Goal: Task Accomplishment & Management: Manage account settings

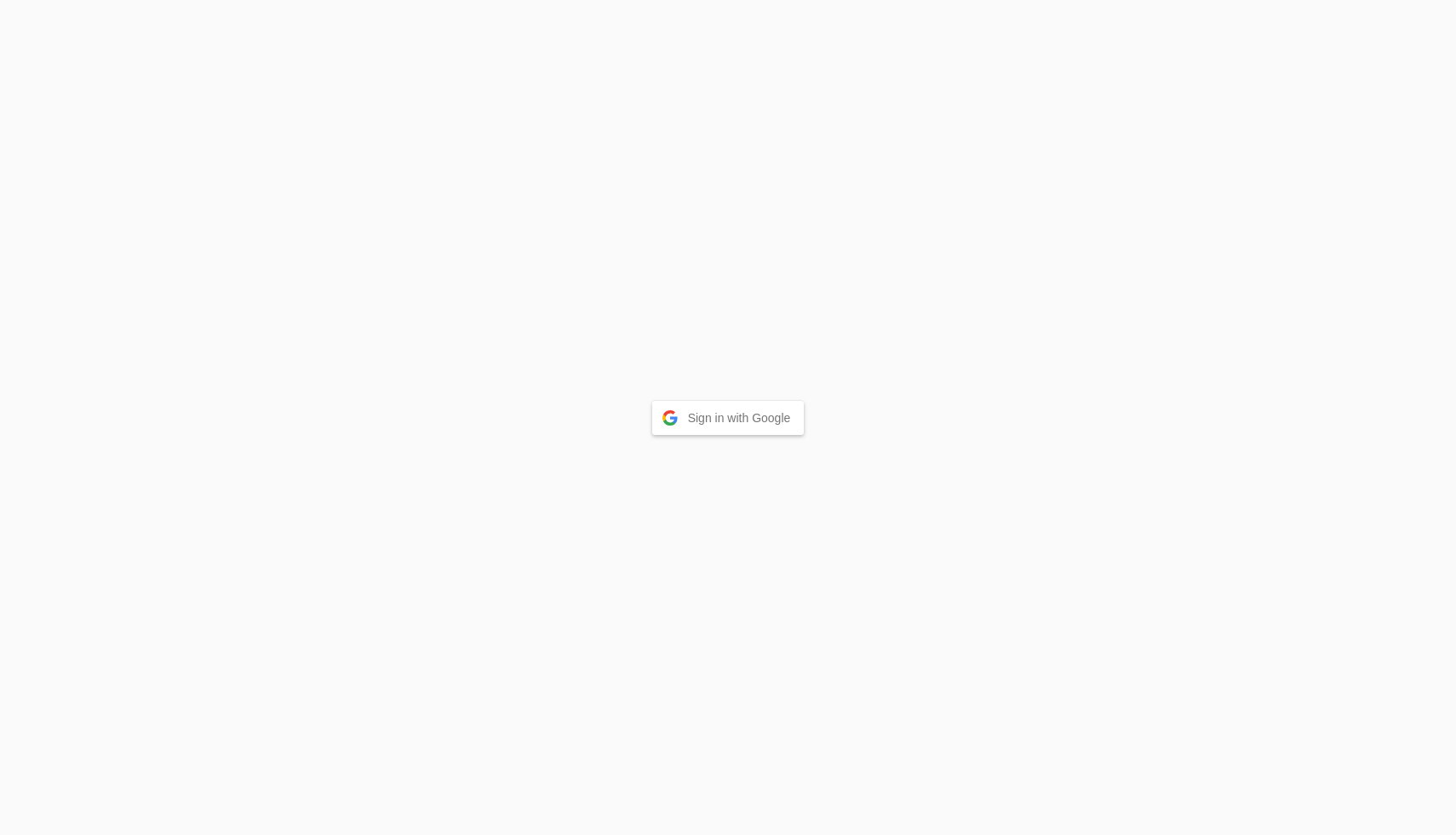
click at [755, 415] on button "Sign in with Google" at bounding box center [729, 418] width 152 height 34
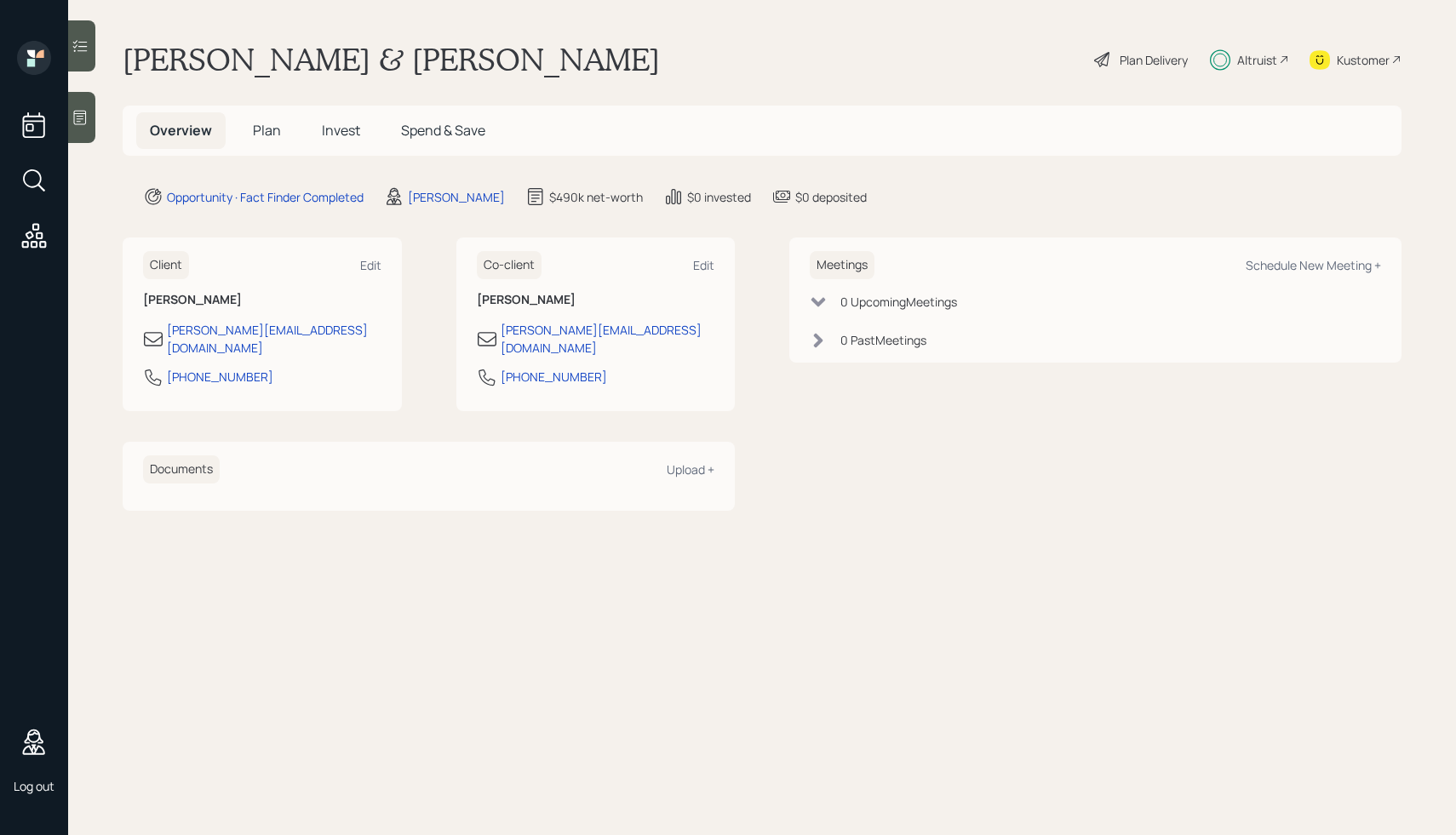
click at [30, 241] on icon at bounding box center [34, 236] width 31 height 31
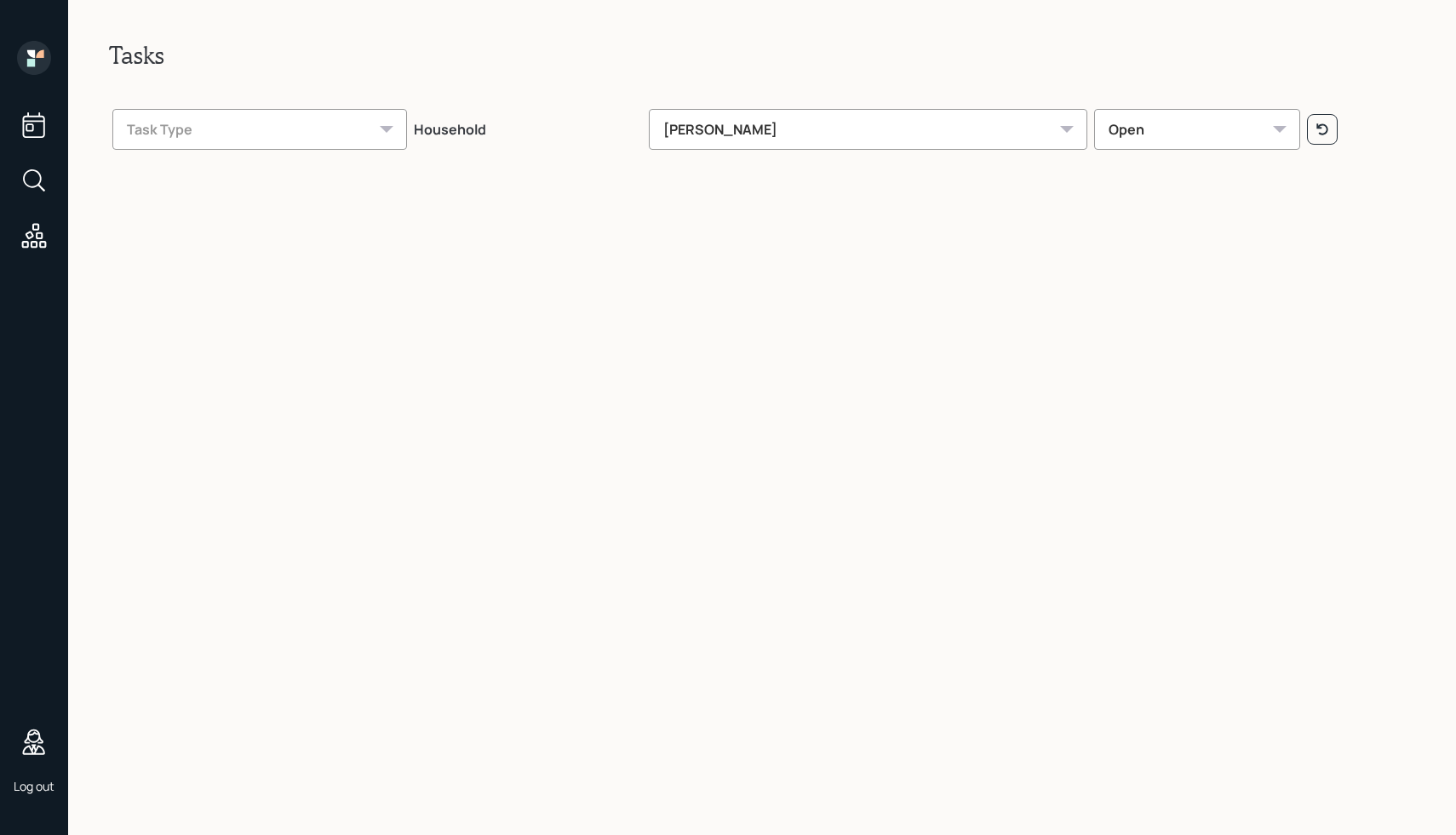
click at [970, 135] on div "[PERSON_NAME]" at bounding box center [868, 129] width 439 height 41
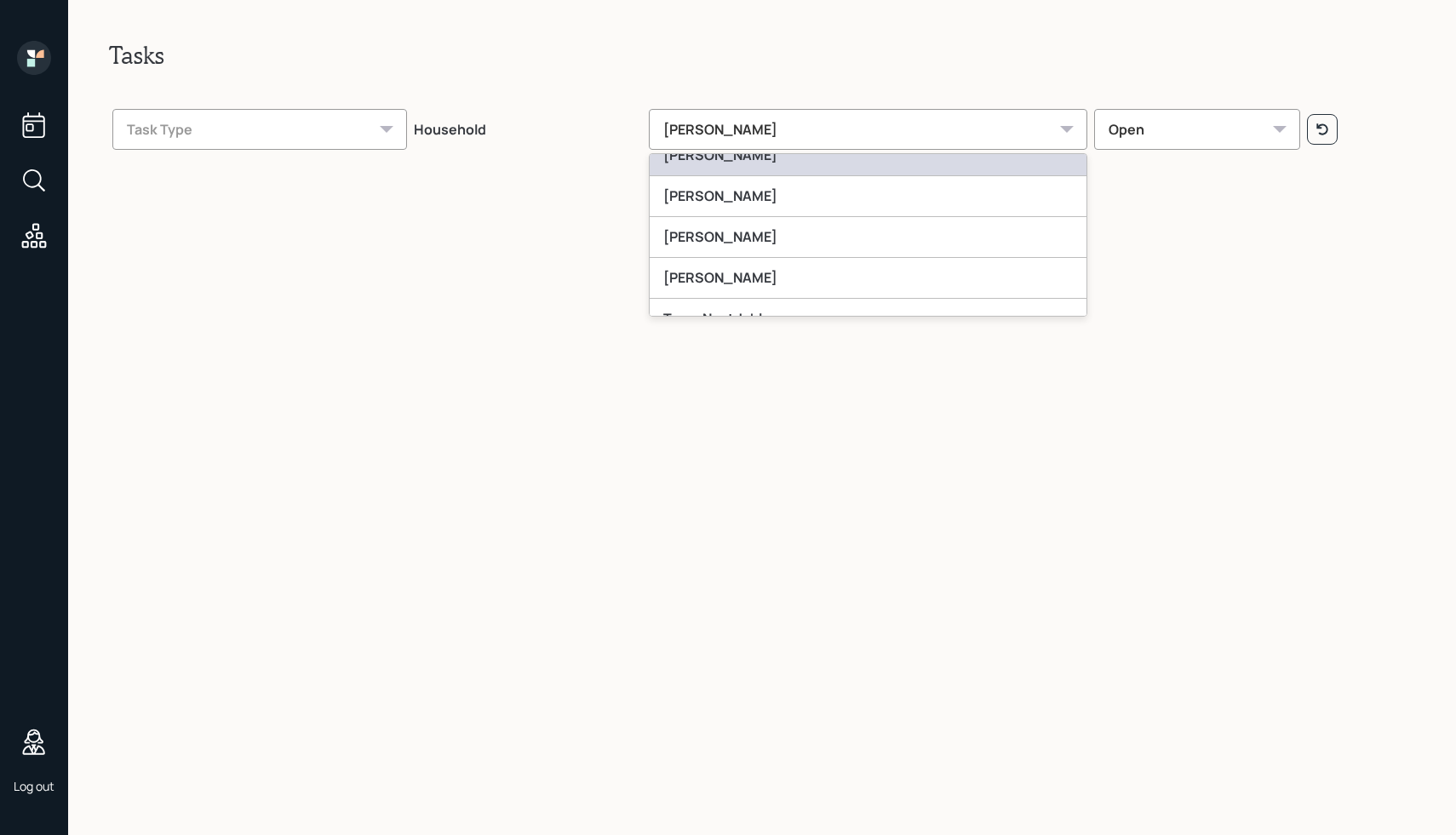
click at [813, 165] on div "[PERSON_NAME]" at bounding box center [868, 156] width 437 height 41
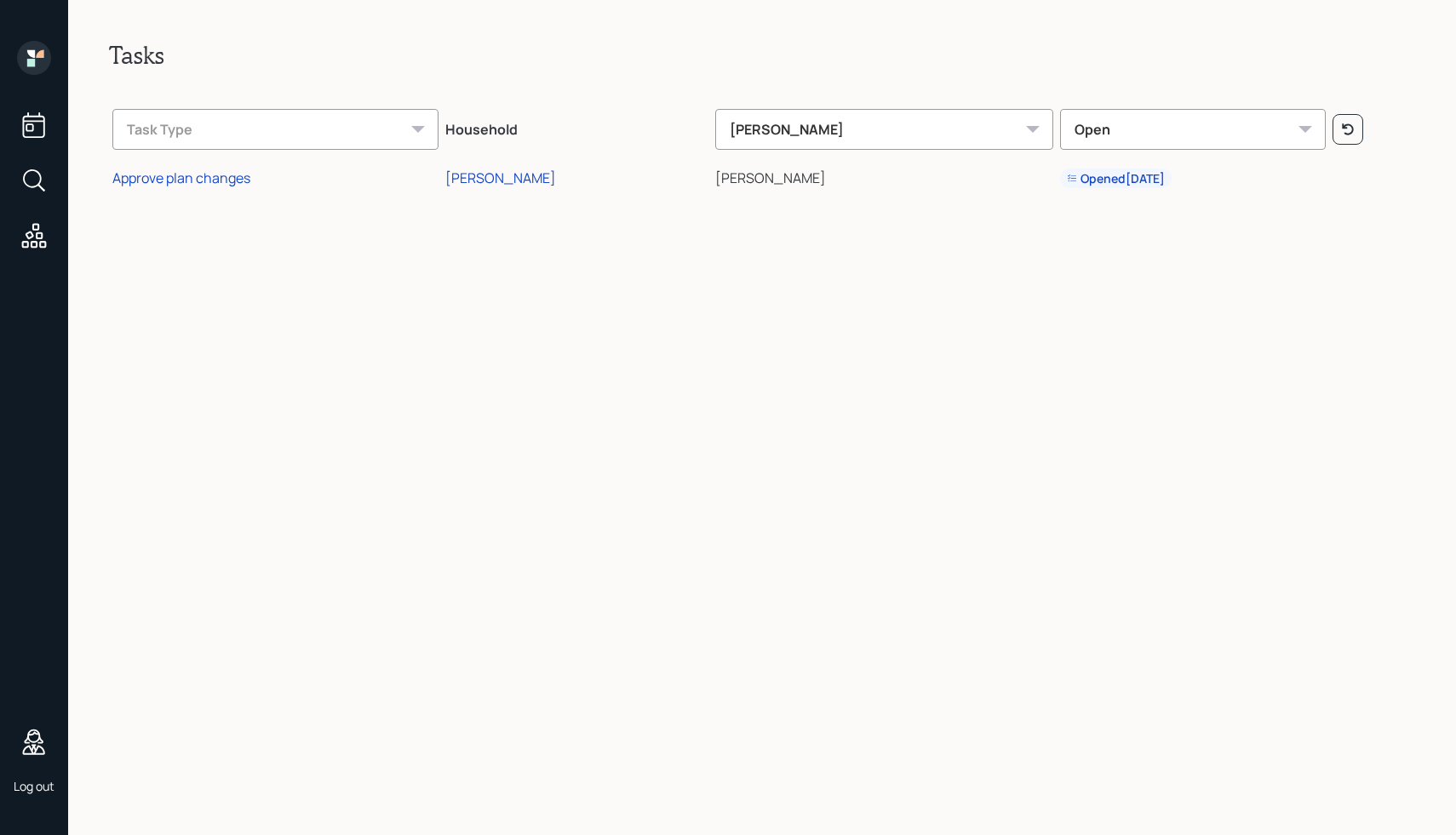
click at [1060, 138] on div "Open" at bounding box center [1193, 129] width 266 height 41
click at [1061, 291] on div "Completed" at bounding box center [1193, 297] width 264 height 41
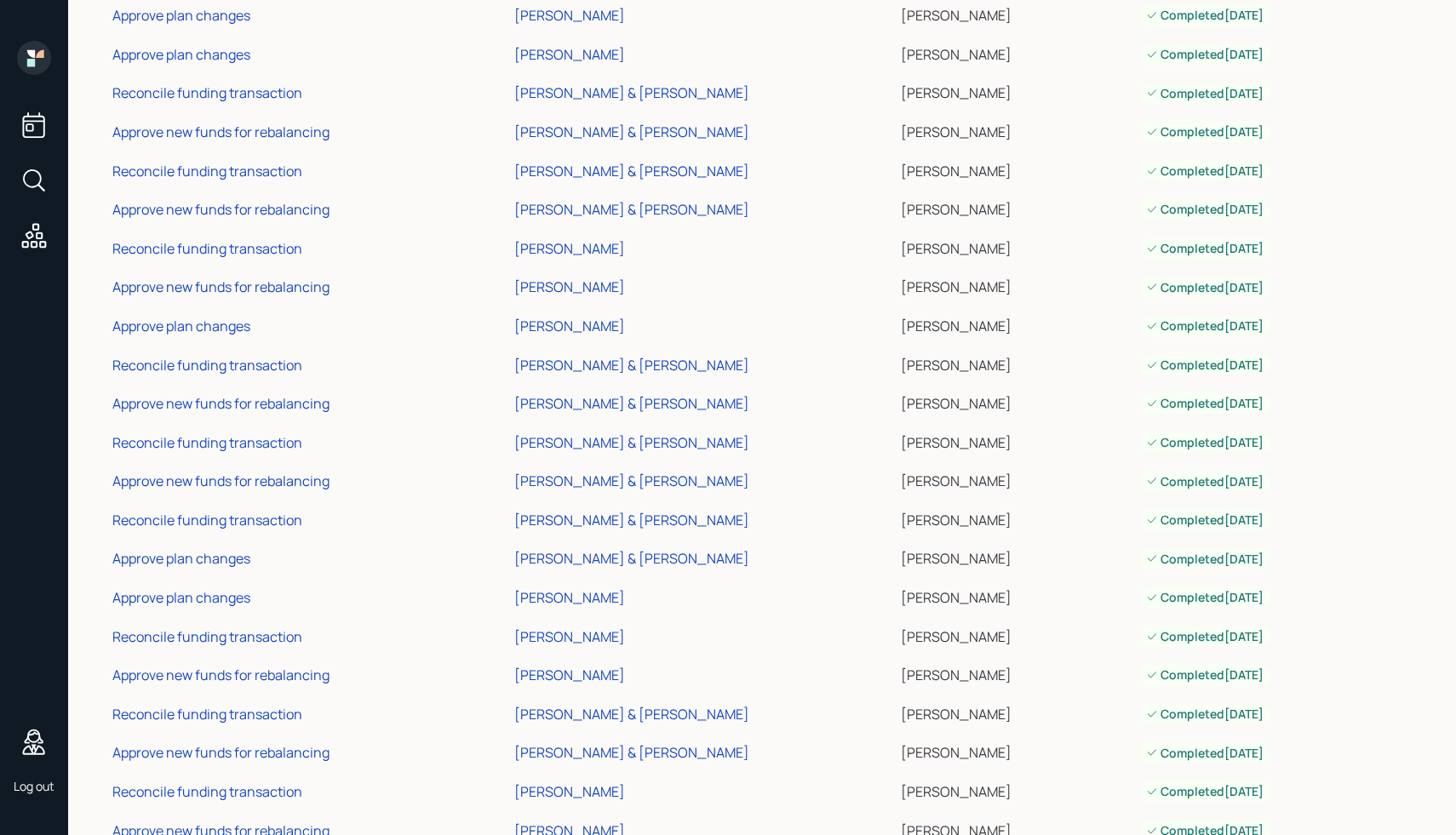
scroll to position [0, 0]
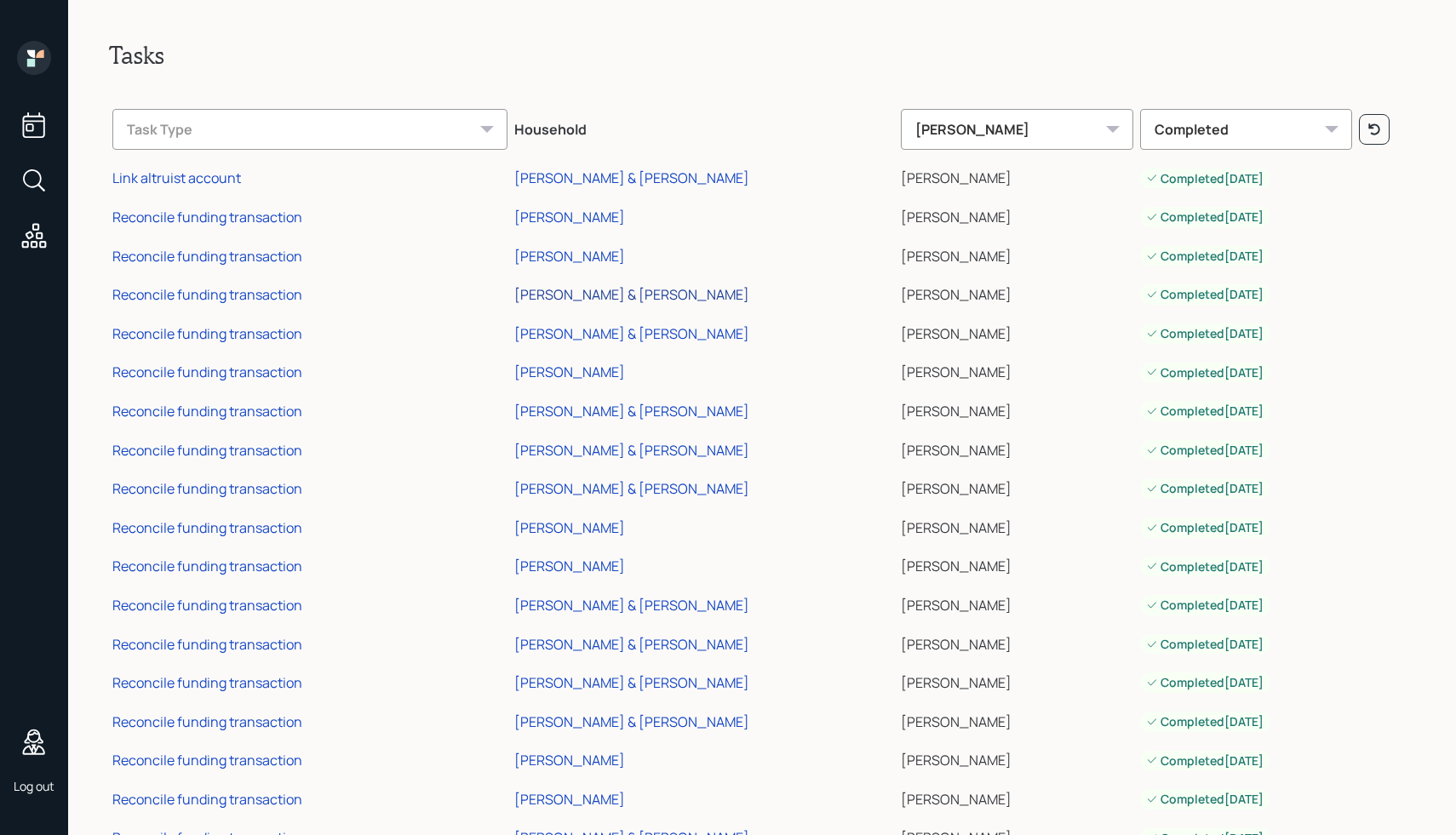
click at [590, 295] on div "[PERSON_NAME] & [PERSON_NAME]" at bounding box center [632, 295] width 235 height 19
